Goal: Communication & Community: Answer question/provide support

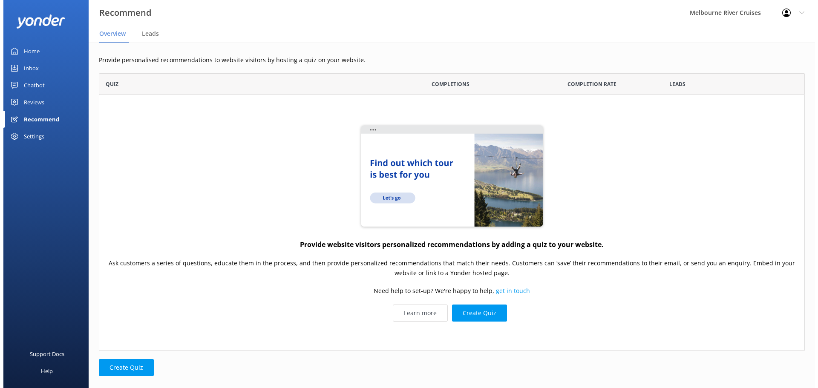
scroll to position [271, 700]
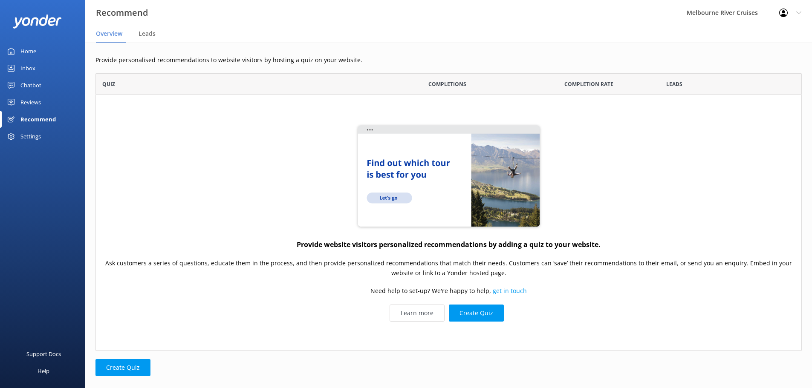
click at [31, 49] on div "Home" at bounding box center [28, 51] width 16 height 17
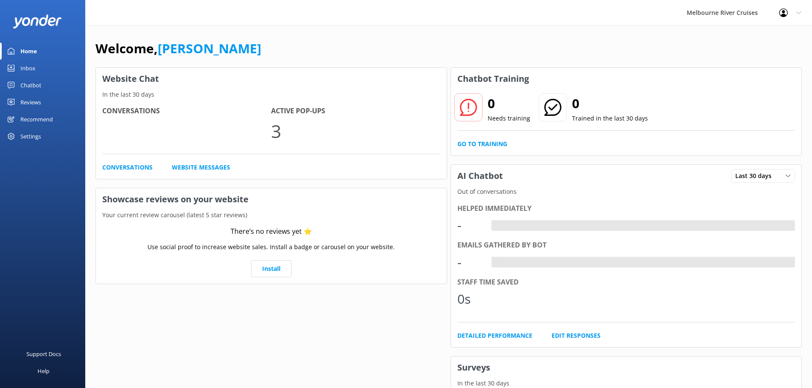
click at [26, 71] on div "Inbox" at bounding box center [27, 68] width 15 height 17
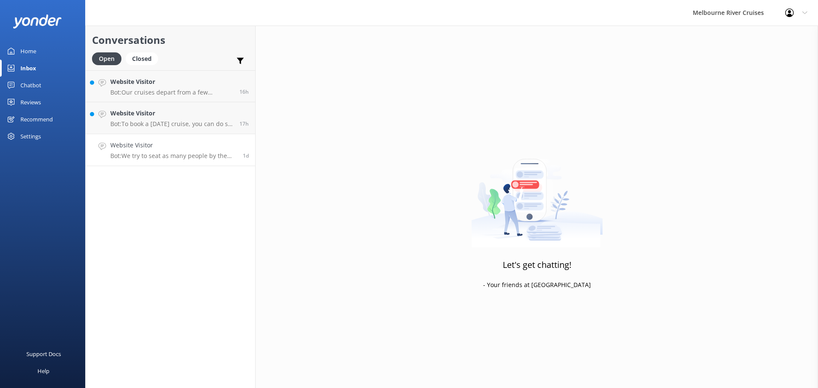
click at [171, 159] on p "Bot: We try to seat as many people by the windows as possible, but not everyone…" at bounding box center [173, 156] width 126 height 8
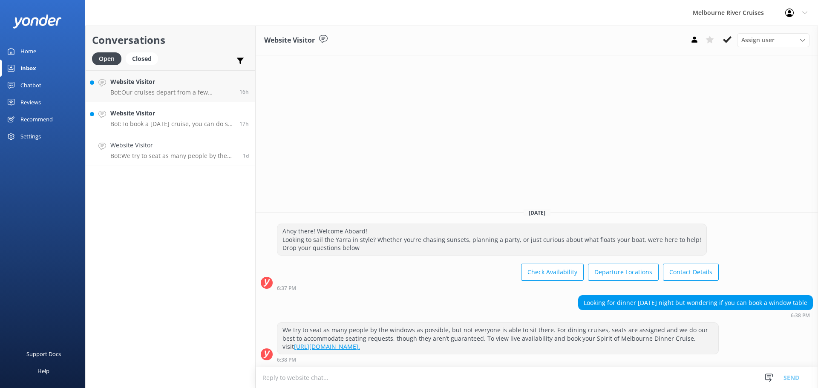
click at [171, 112] on h4 "Website Visitor" at bounding box center [171, 113] width 123 height 9
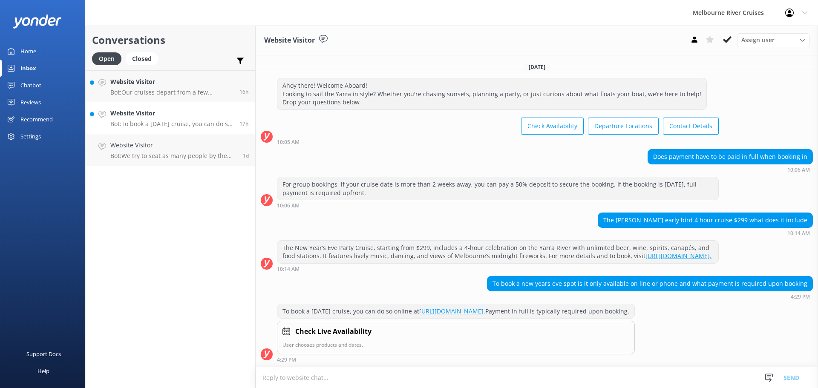
scroll to position [16, 0]
click at [148, 86] on h4 "Website Visitor" at bounding box center [171, 81] width 123 height 9
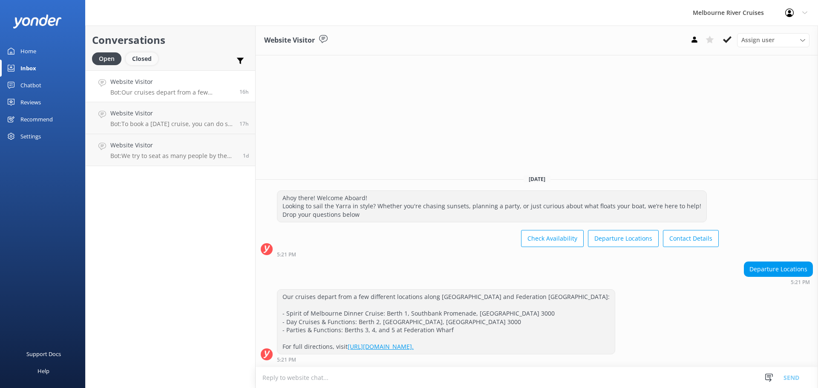
click at [145, 63] on div "Closed" at bounding box center [142, 58] width 32 height 13
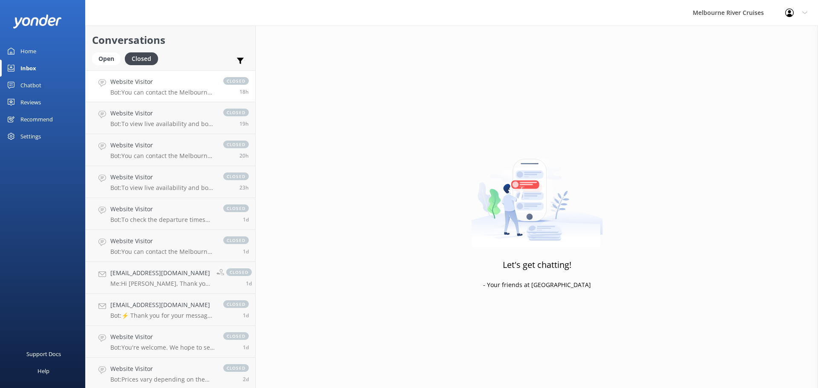
click at [179, 95] on p "Bot: You can contact the Melbourne River Cruises team by emailing [EMAIL_ADDRES…" at bounding box center [162, 93] width 104 height 8
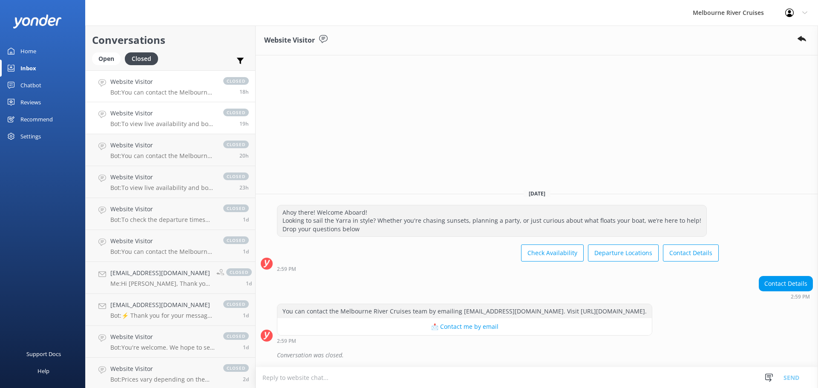
click at [179, 121] on p "Bot: To view live availability and book your Melbourne River Cruise experience,…" at bounding box center [162, 124] width 104 height 8
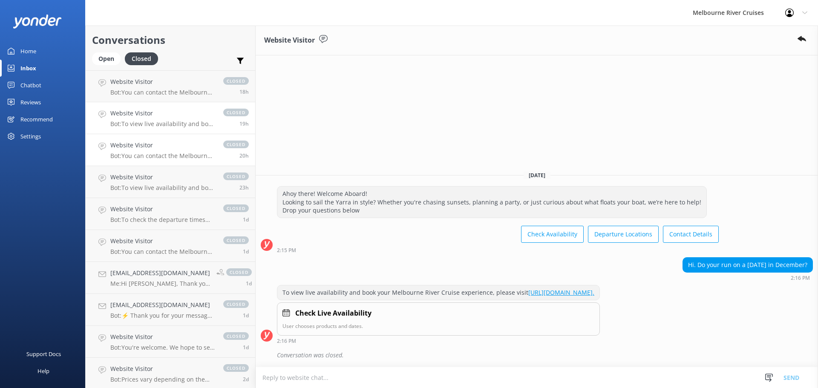
click at [173, 145] on h4 "Website Visitor" at bounding box center [162, 145] width 104 height 9
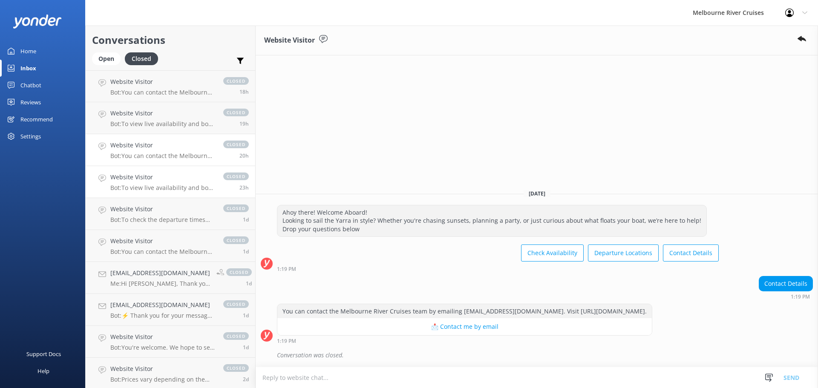
click at [165, 173] on h4 "Website Visitor" at bounding box center [162, 177] width 104 height 9
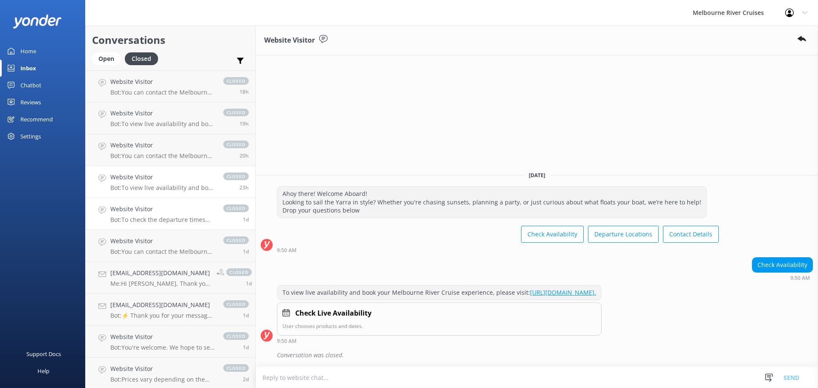
click at [162, 198] on link "Website Visitor Bot: To check the departure times for the Ports & Docklands Cru…" at bounding box center [171, 214] width 170 height 32
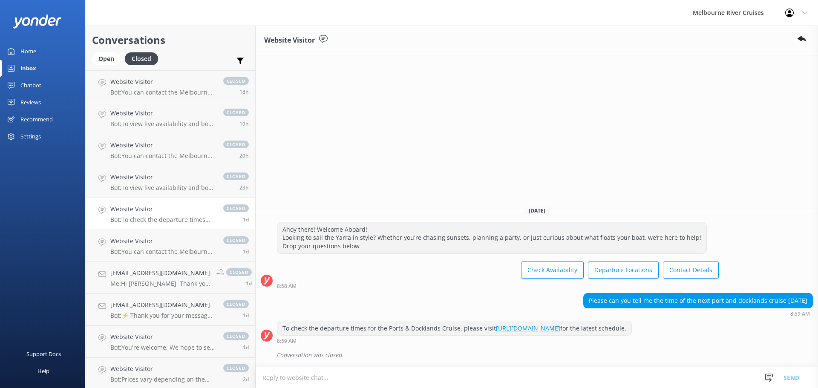
scroll to position [43, 0]
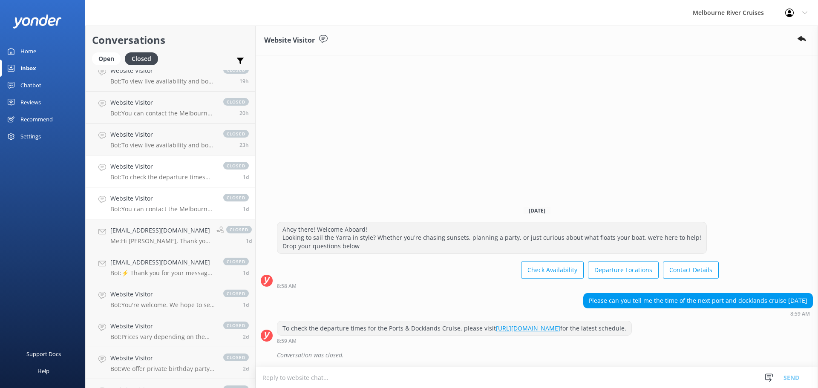
click at [163, 209] on p "Bot: You can contact the Melbourne River Cruises team by emailing [EMAIL_ADDRES…" at bounding box center [162, 209] width 104 height 8
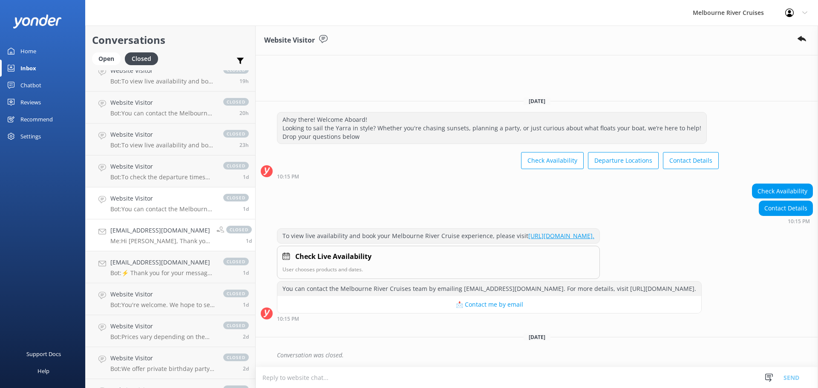
click at [158, 239] on p "Me: Hi [PERSON_NAME], Thank you for reaching to [GEOGRAPHIC_DATA]. Could you pl…" at bounding box center [160, 241] width 100 height 8
